Goal: Navigation & Orientation: Find specific page/section

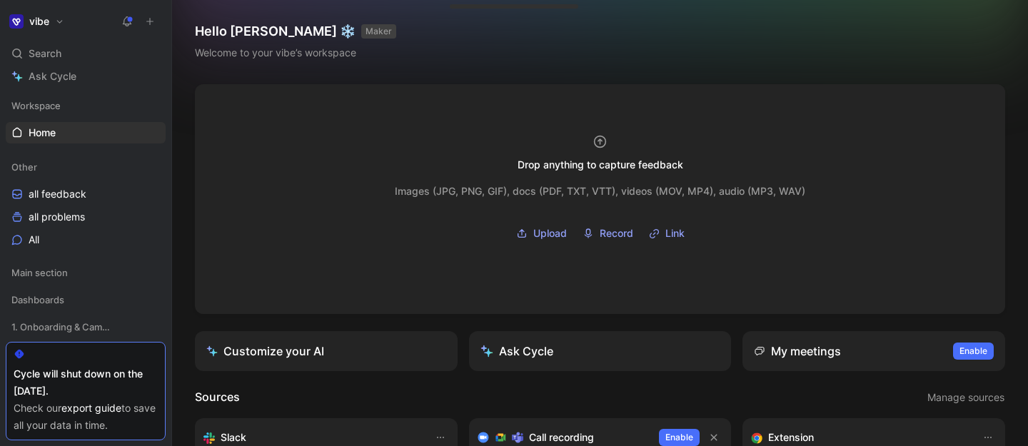
click at [54, 24] on button "vibe" at bounding box center [37, 21] width 62 height 20
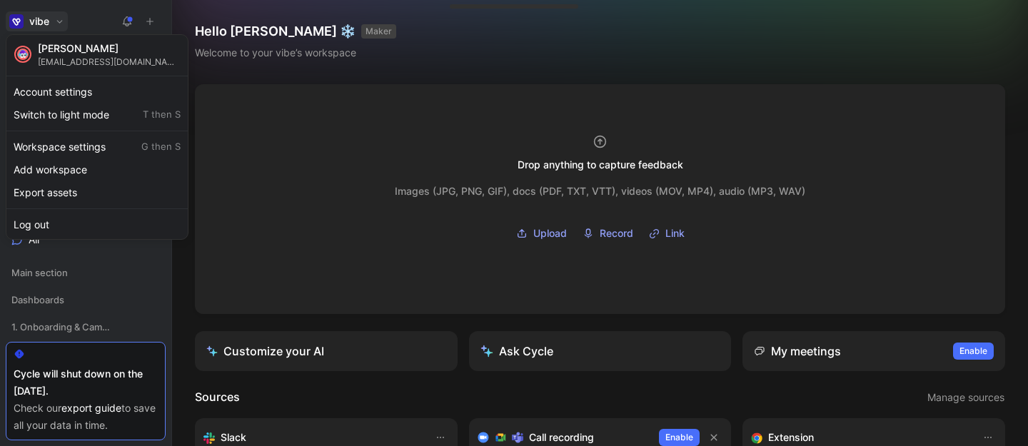
click at [261, 119] on div at bounding box center [514, 223] width 1028 height 446
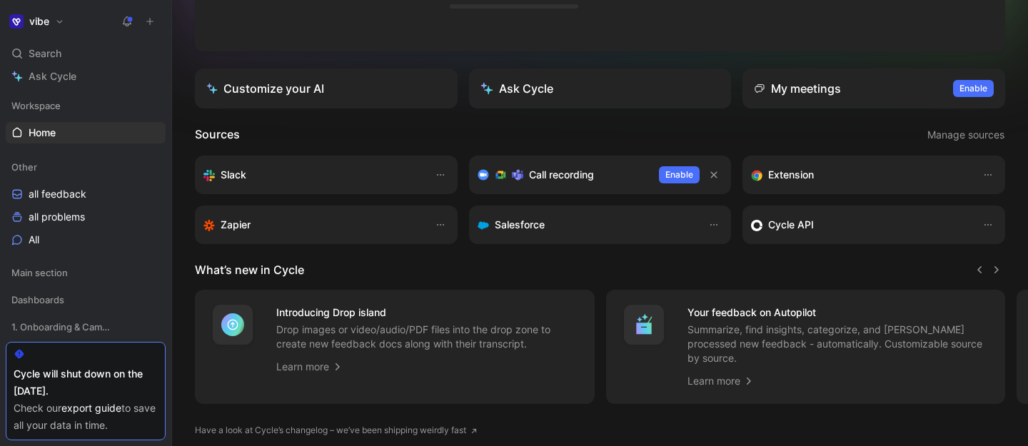
scroll to position [298, 0]
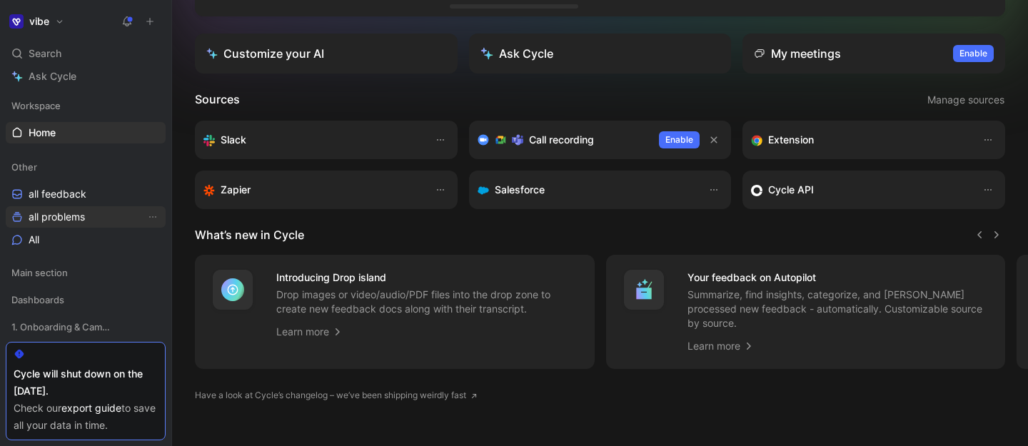
click at [77, 218] on span "all problems" at bounding box center [57, 217] width 56 height 14
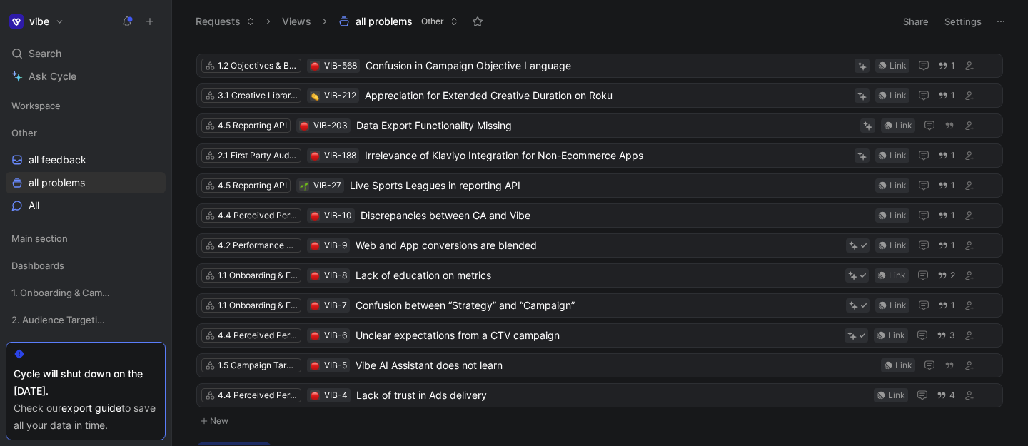
scroll to position [564, 0]
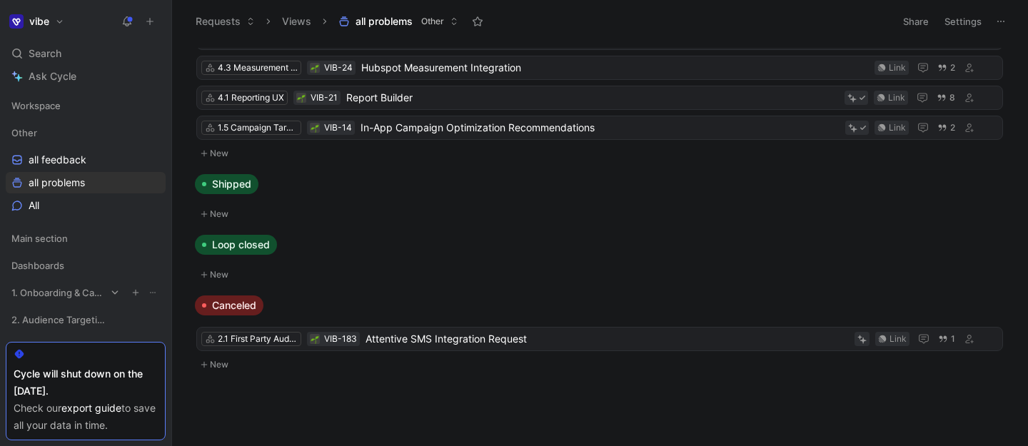
click at [79, 287] on span "1. Onboarding & Campaign Setup" at bounding box center [58, 293] width 94 height 14
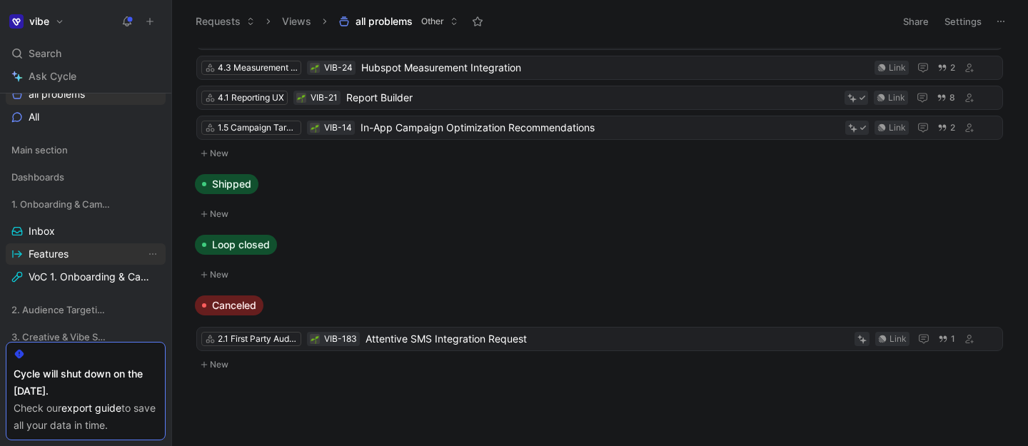
click at [63, 252] on span "Features" at bounding box center [49, 254] width 40 height 14
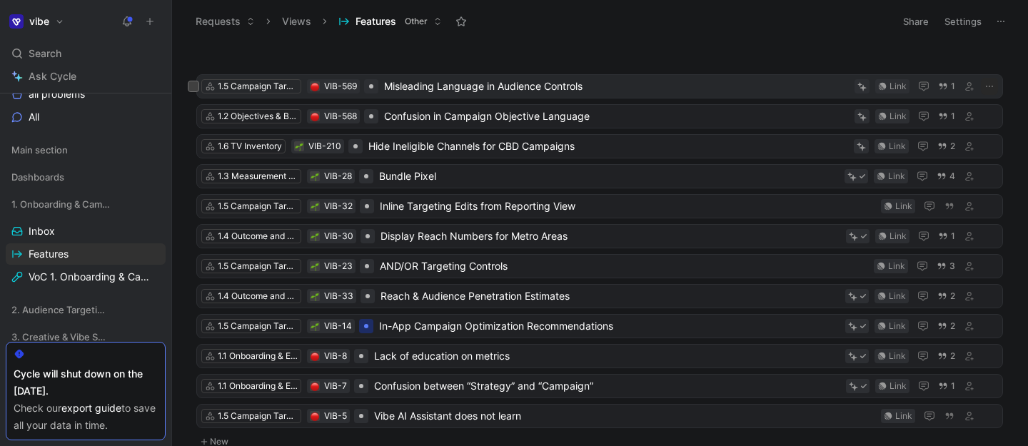
click at [574, 84] on span "Misleading Language in Audience Controls" at bounding box center [616, 86] width 465 height 17
